Goal: Information Seeking & Learning: Learn about a topic

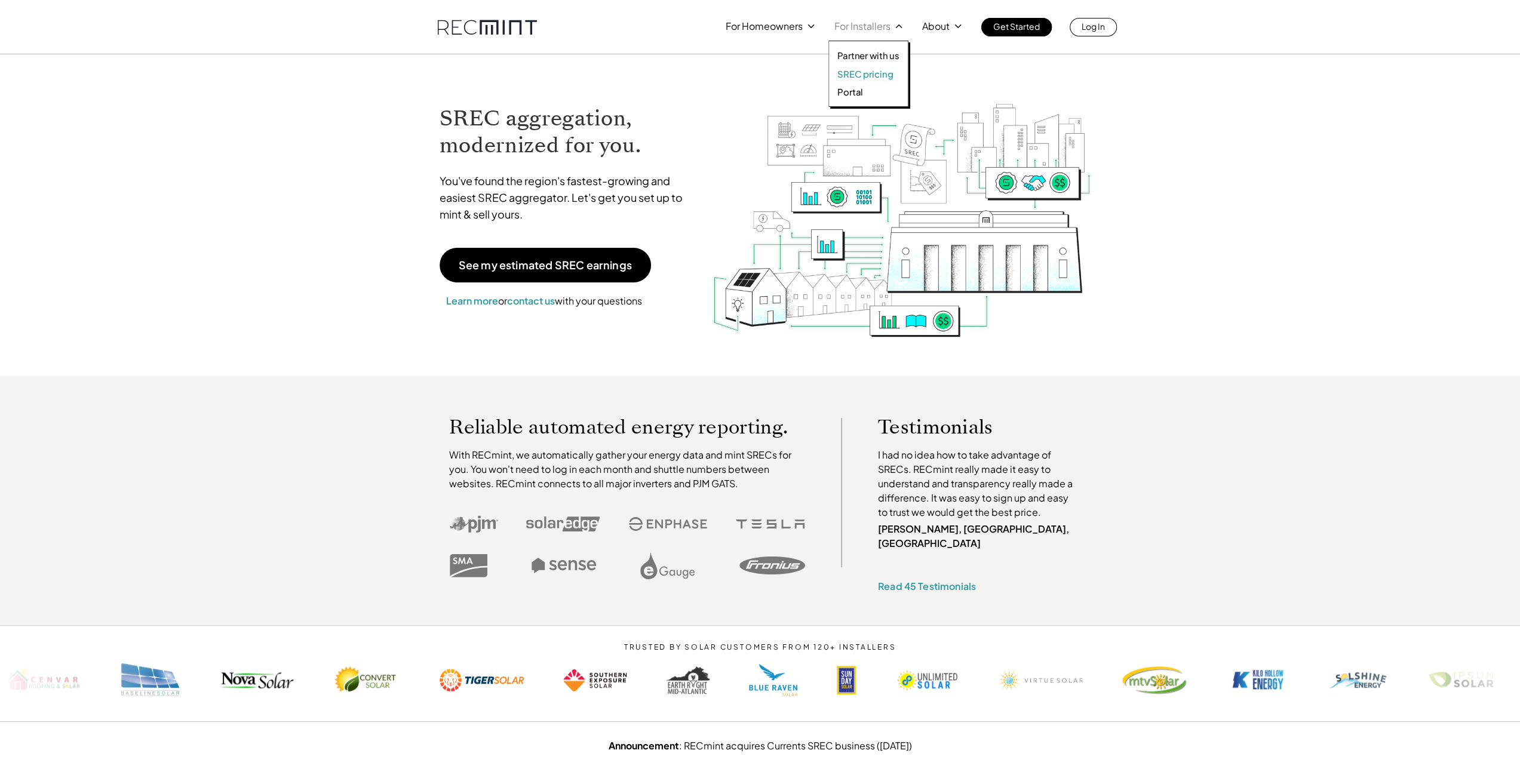
click at [855, 72] on p "SREC pricing" at bounding box center [865, 74] width 55 height 12
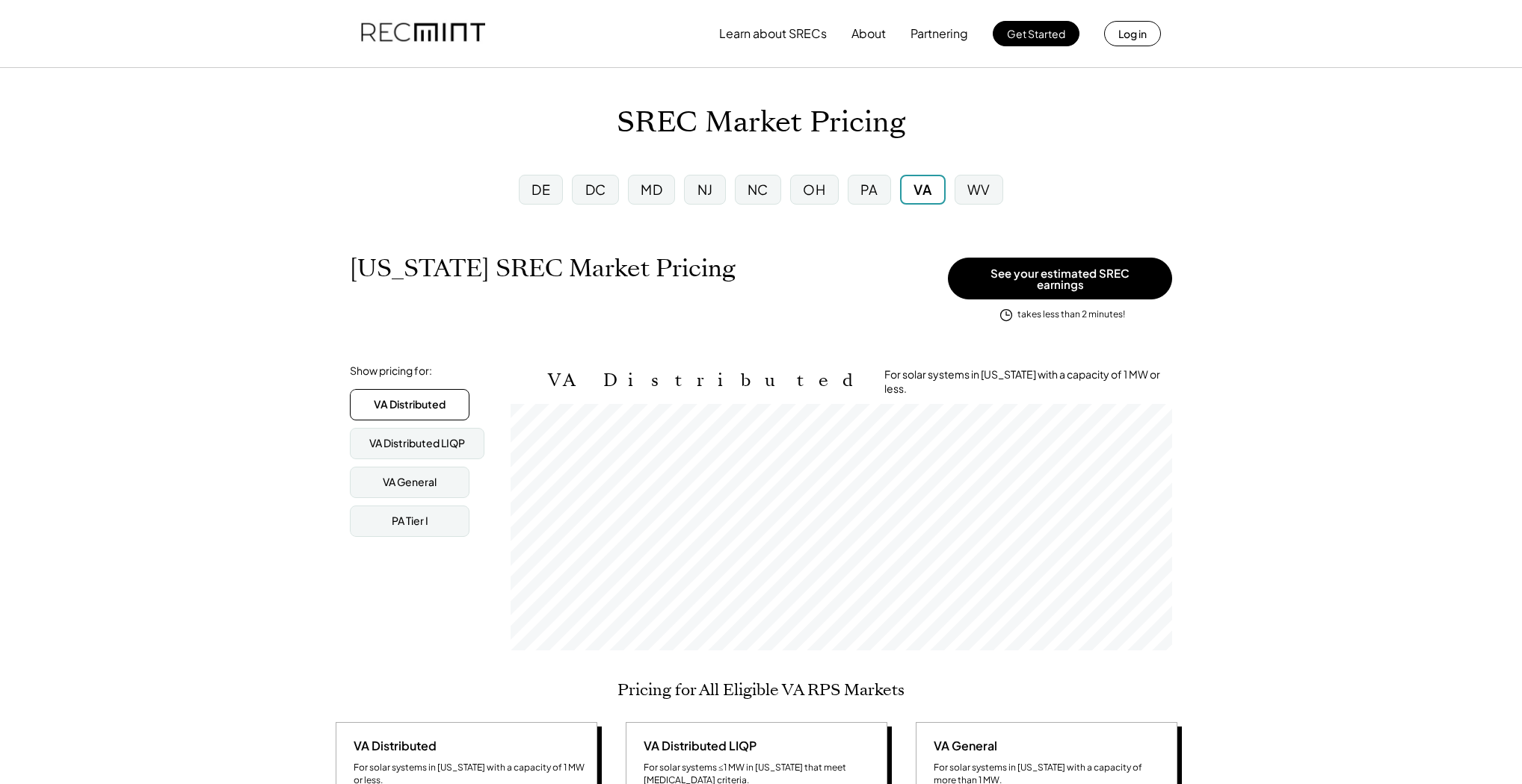
click at [640, 178] on div "MD" at bounding box center [651, 189] width 47 height 30
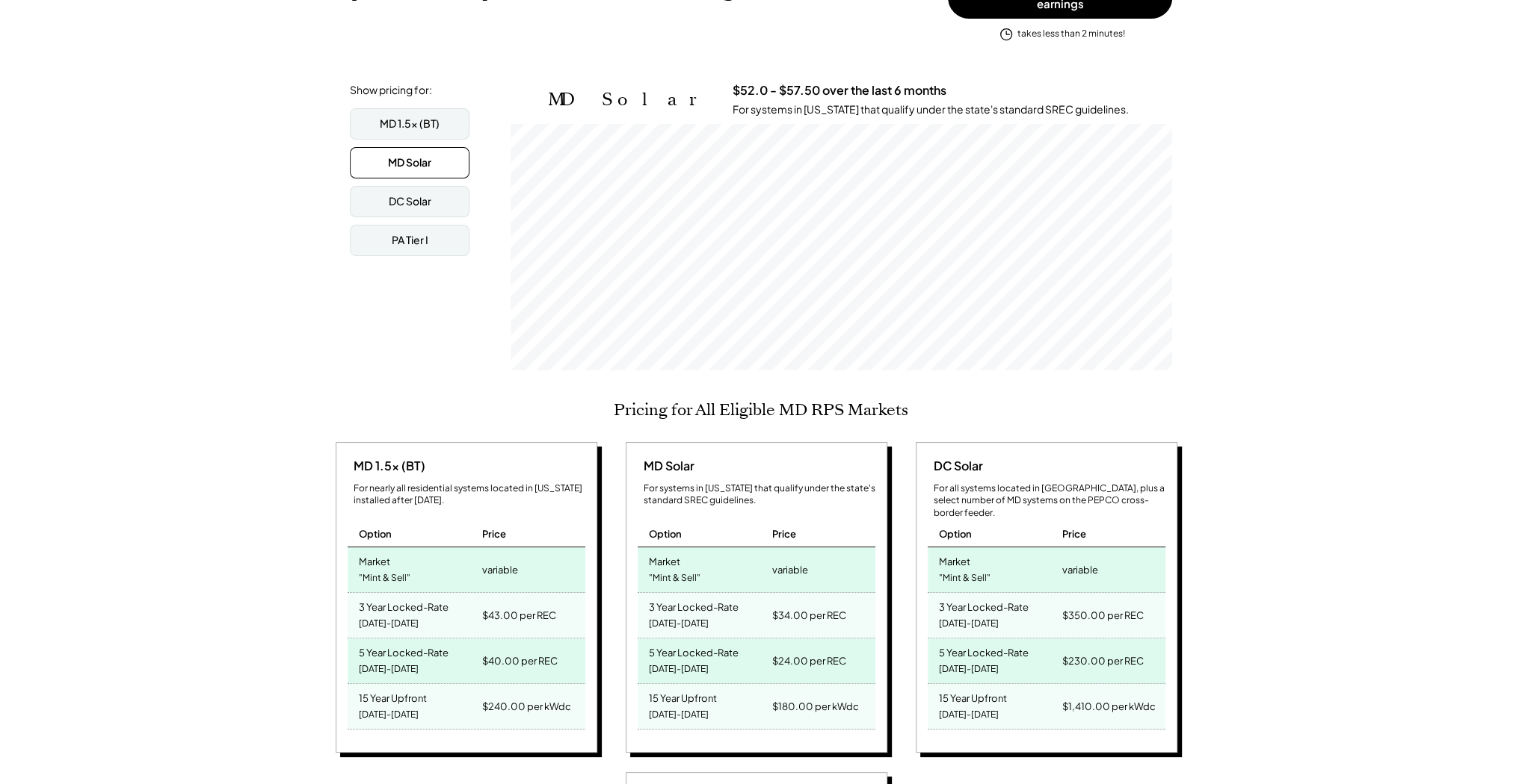
scroll to position [299, 0]
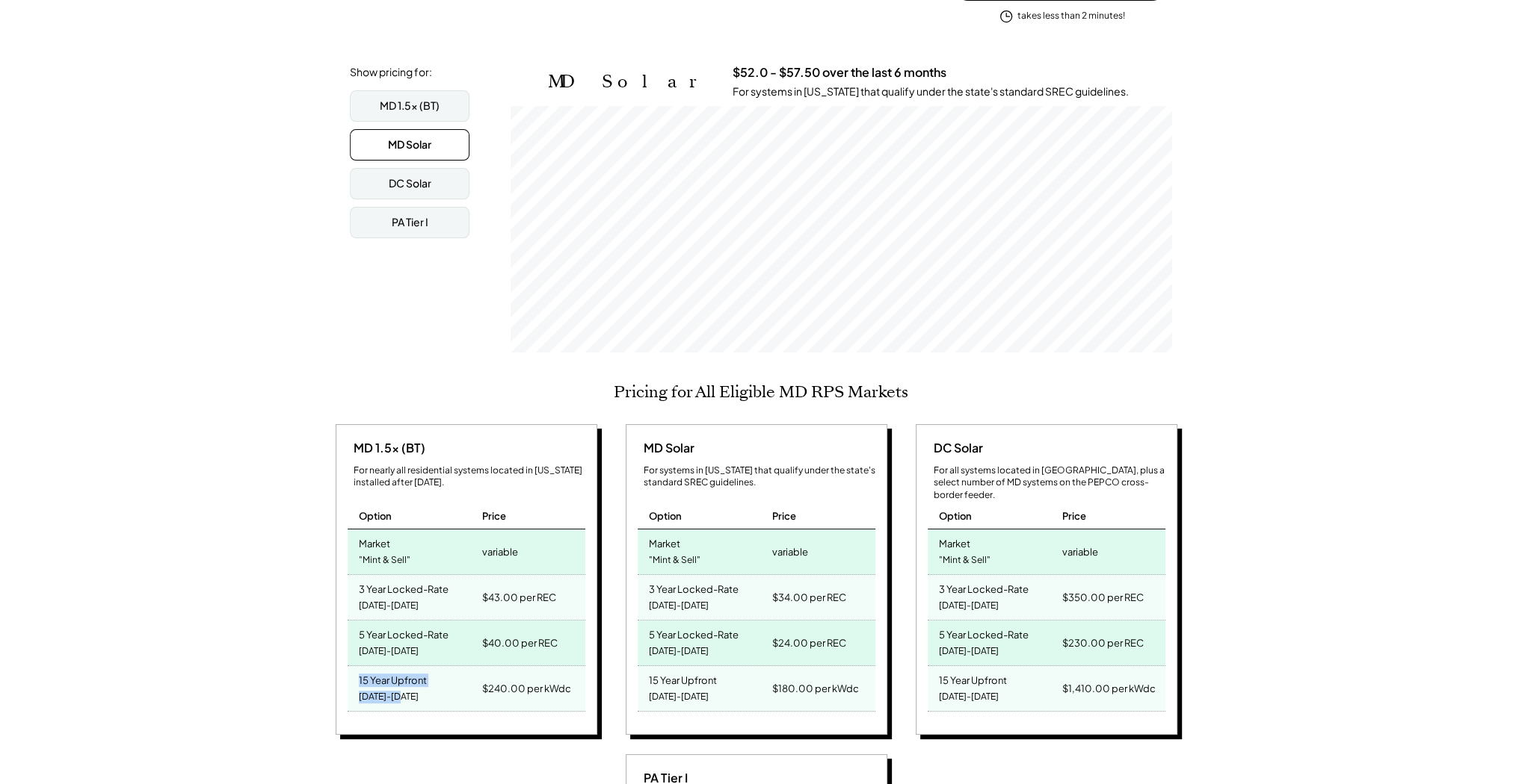
drag, startPoint x: 410, startPoint y: 688, endPoint x: 351, endPoint y: 664, distance: 63.7
click at [351, 666] on div "15 Year Upfront 2025-2039" at bounding box center [412, 688] width 130 height 45
drag, startPoint x: 410, startPoint y: 687, endPoint x: 340, endPoint y: 667, distance: 72.8
click at [342, 663] on div "MD 1.5x (BT) For nearly all residential systems located in Maryland installed a…" at bounding box center [466, 579] width 262 height 310
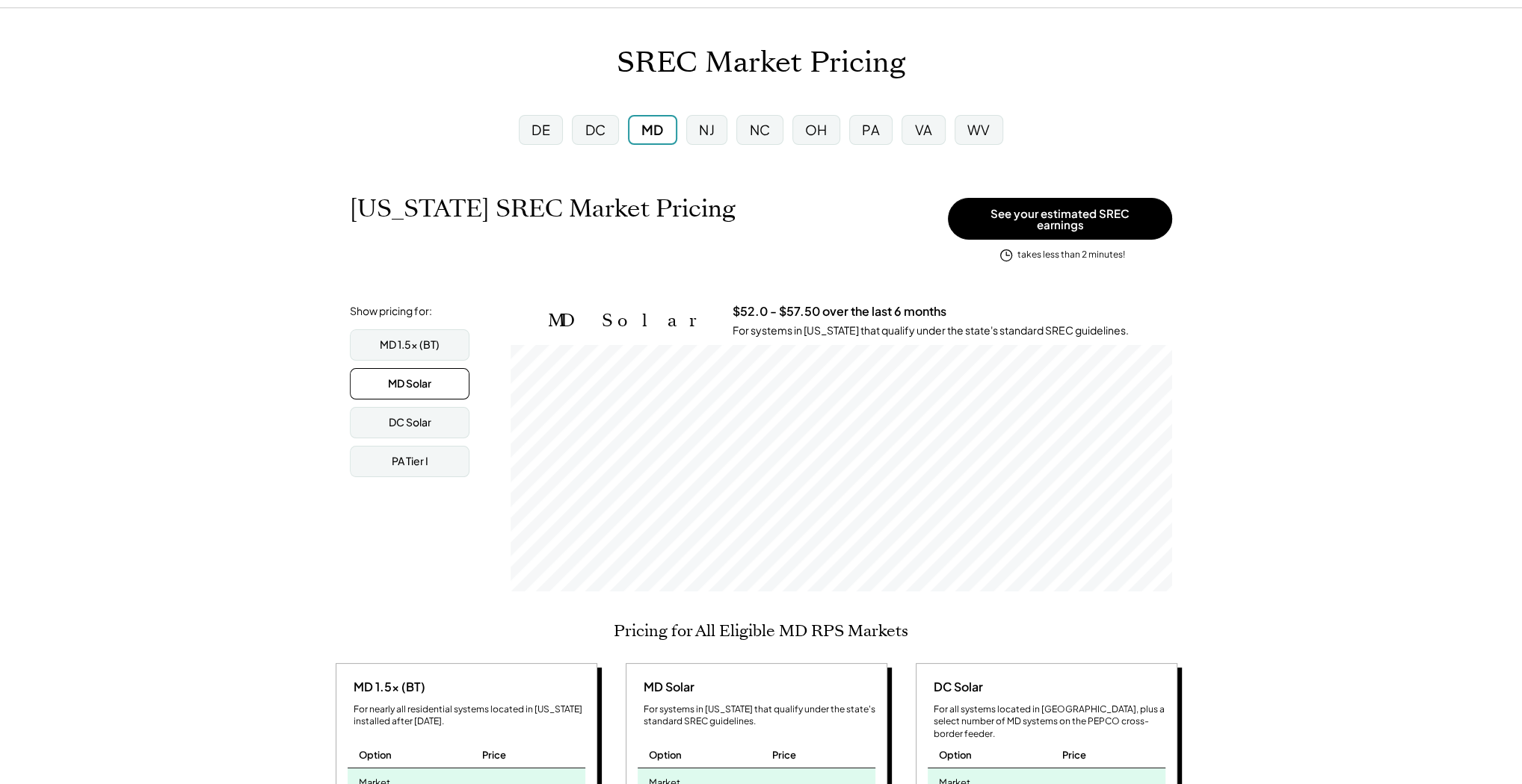
scroll to position [0, 0]
